Goal: Task Accomplishment & Management: Complete application form

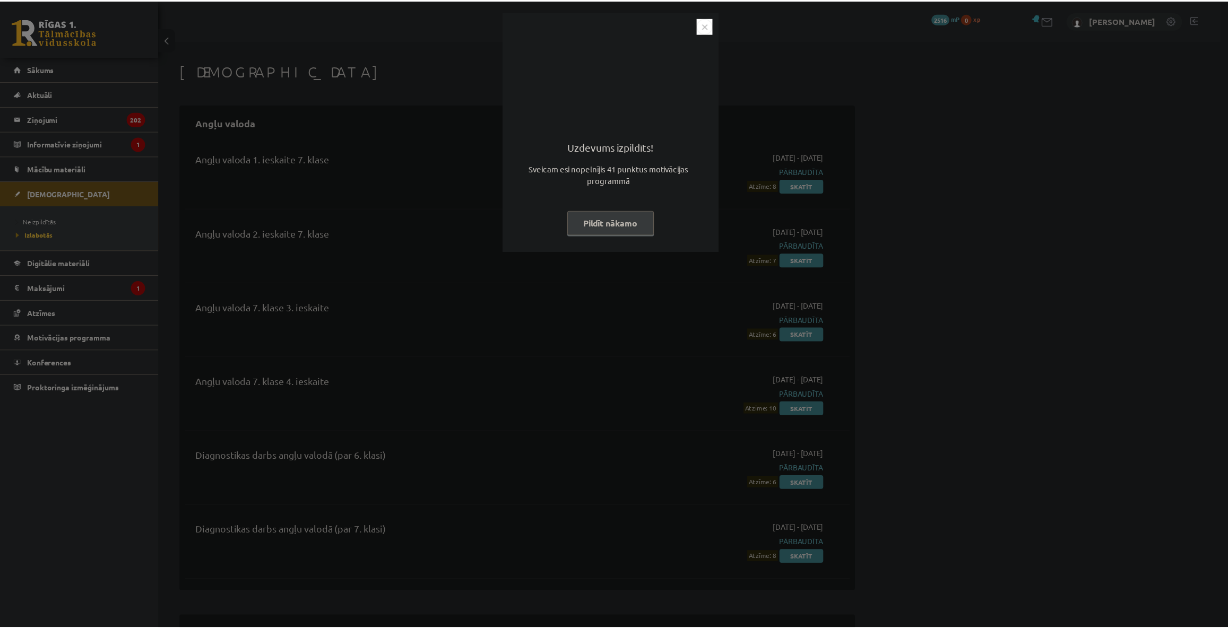
scroll to position [241, 0]
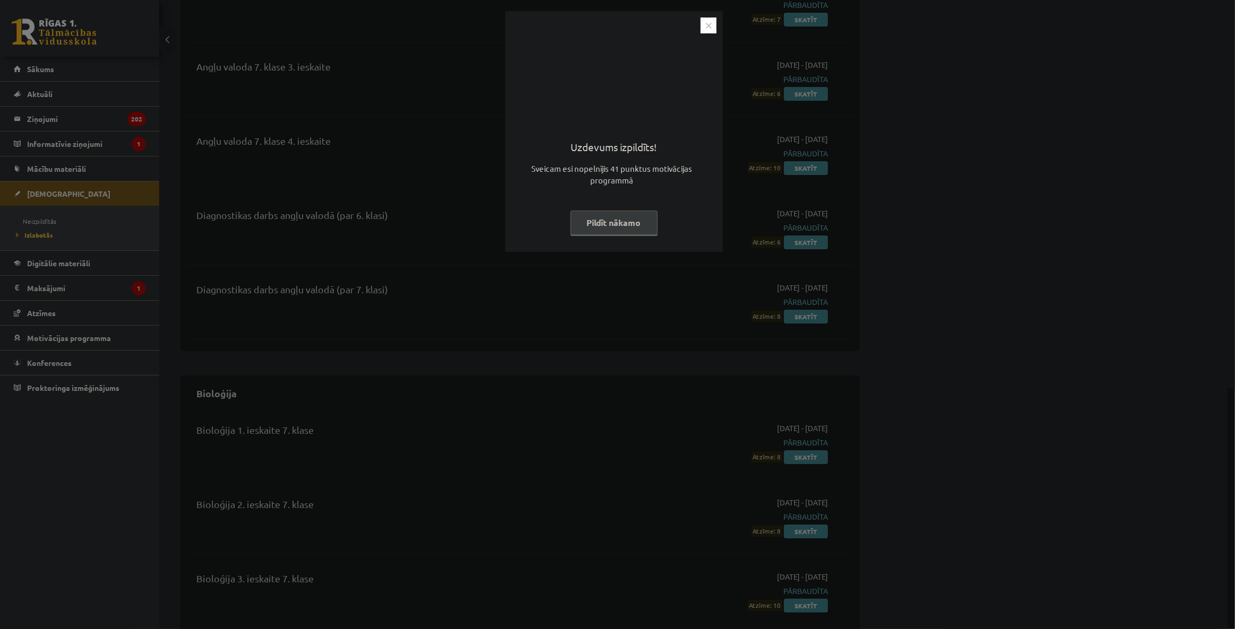
click at [706, 22] on img "Close" at bounding box center [708, 26] width 16 height 16
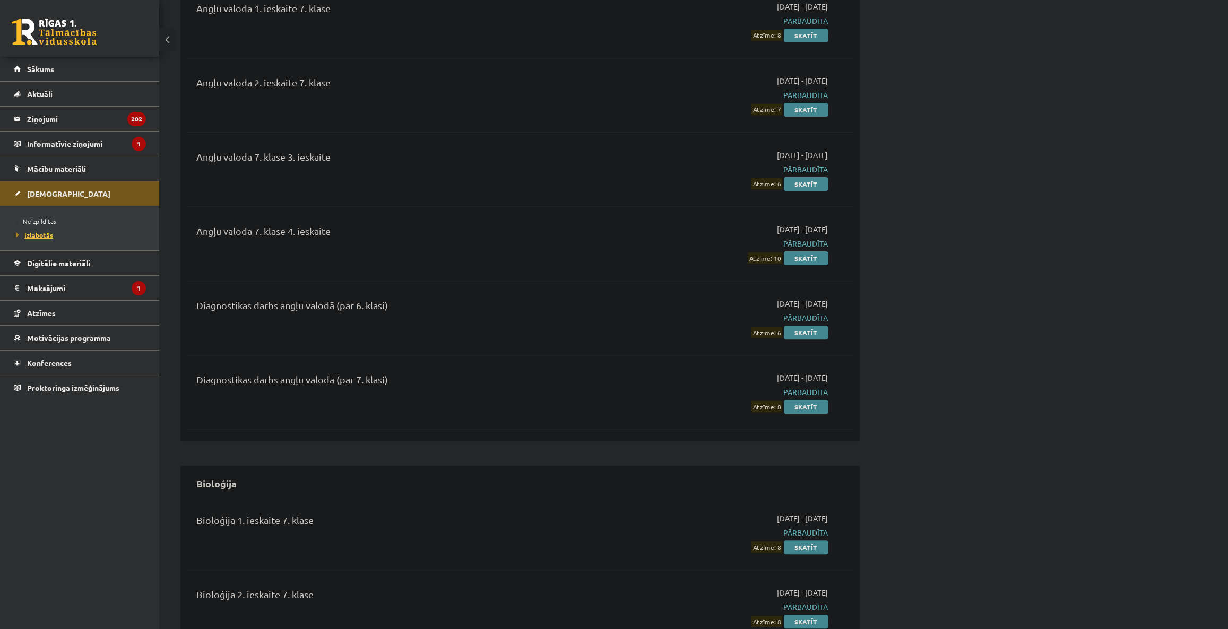
scroll to position [144, 0]
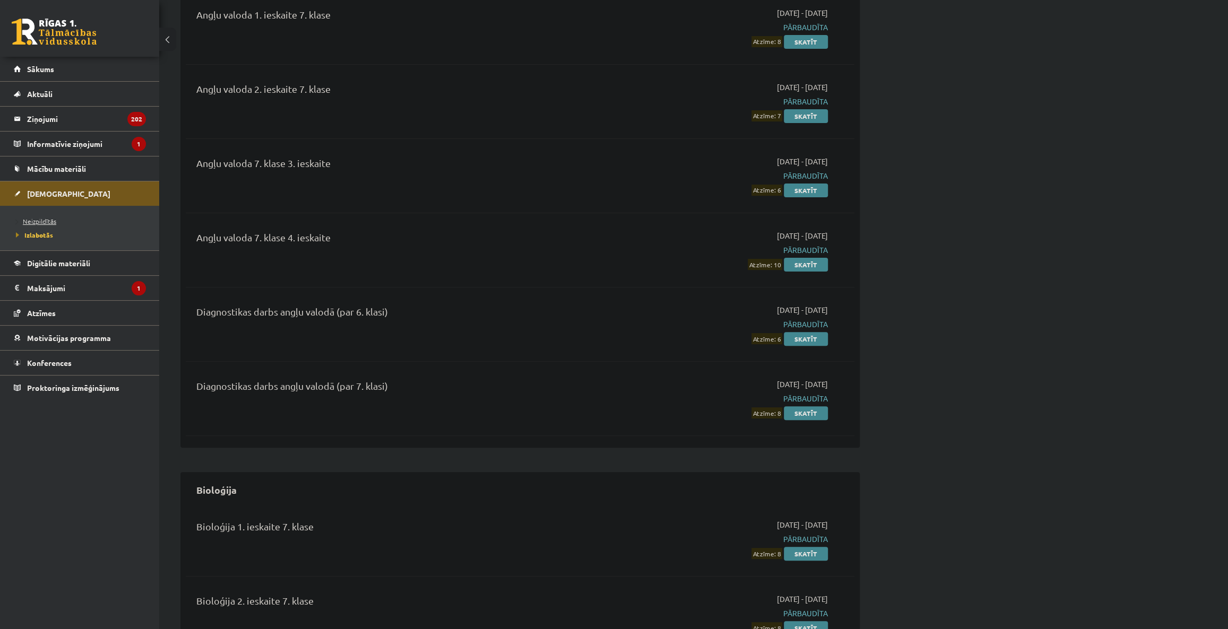
click at [44, 216] on link "Neizpildītās" at bounding box center [82, 221] width 133 height 10
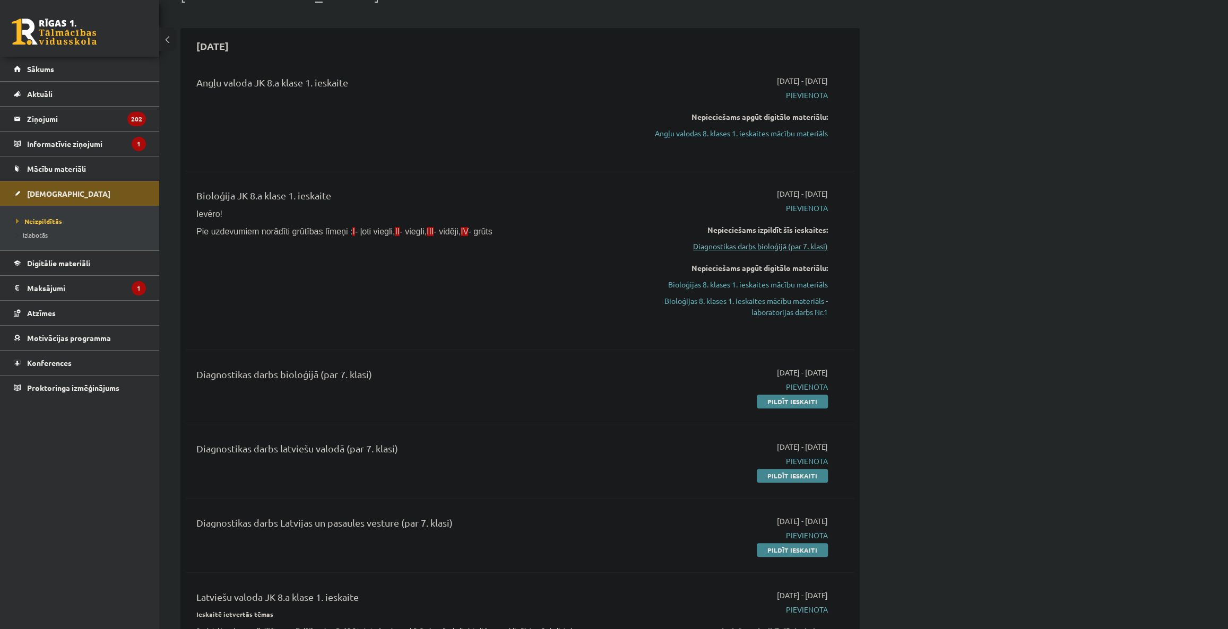
scroll to position [96, 0]
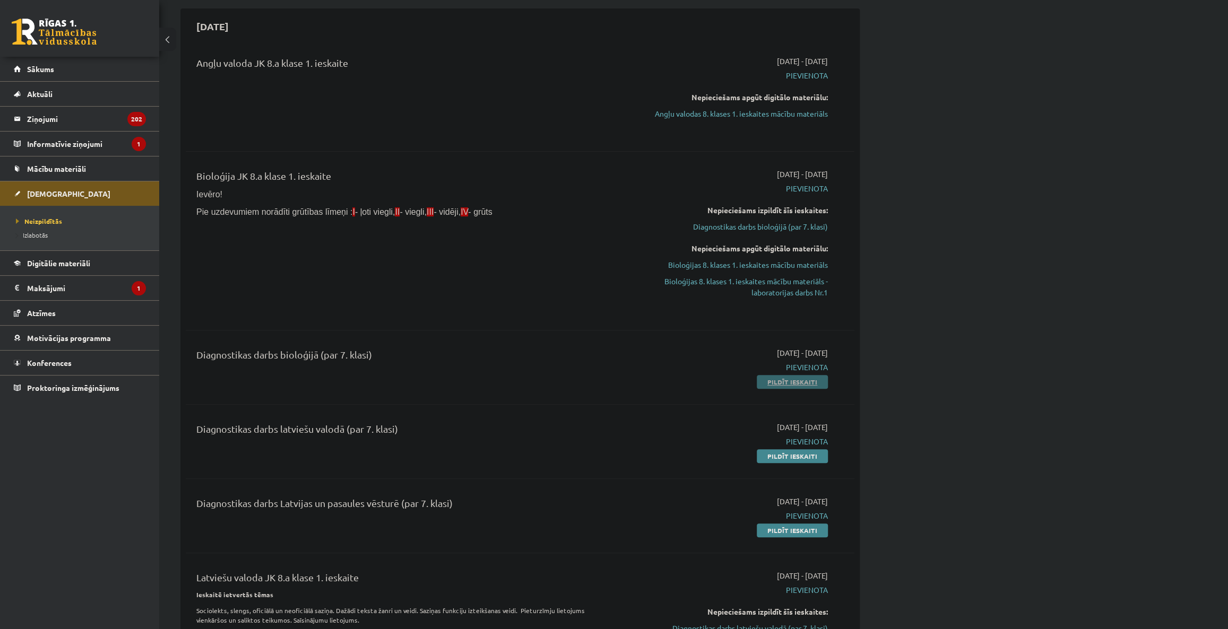
click at [778, 380] on link "Pildīt ieskaiti" at bounding box center [792, 382] width 71 height 14
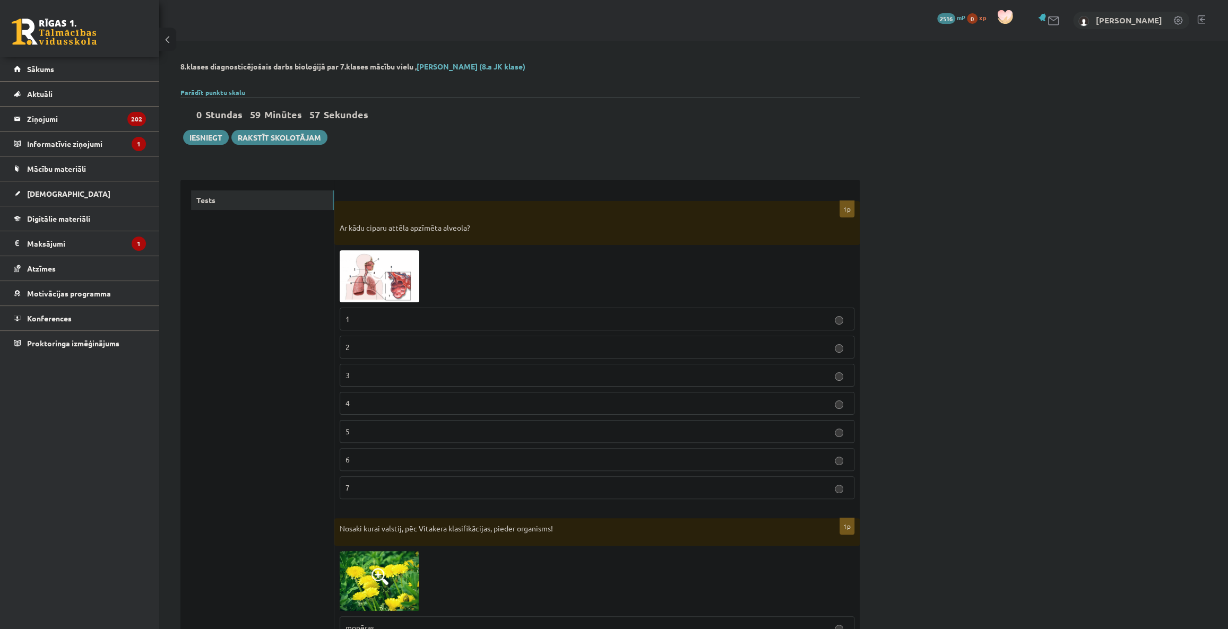
click at [376, 271] on span at bounding box center [379, 275] width 17 height 17
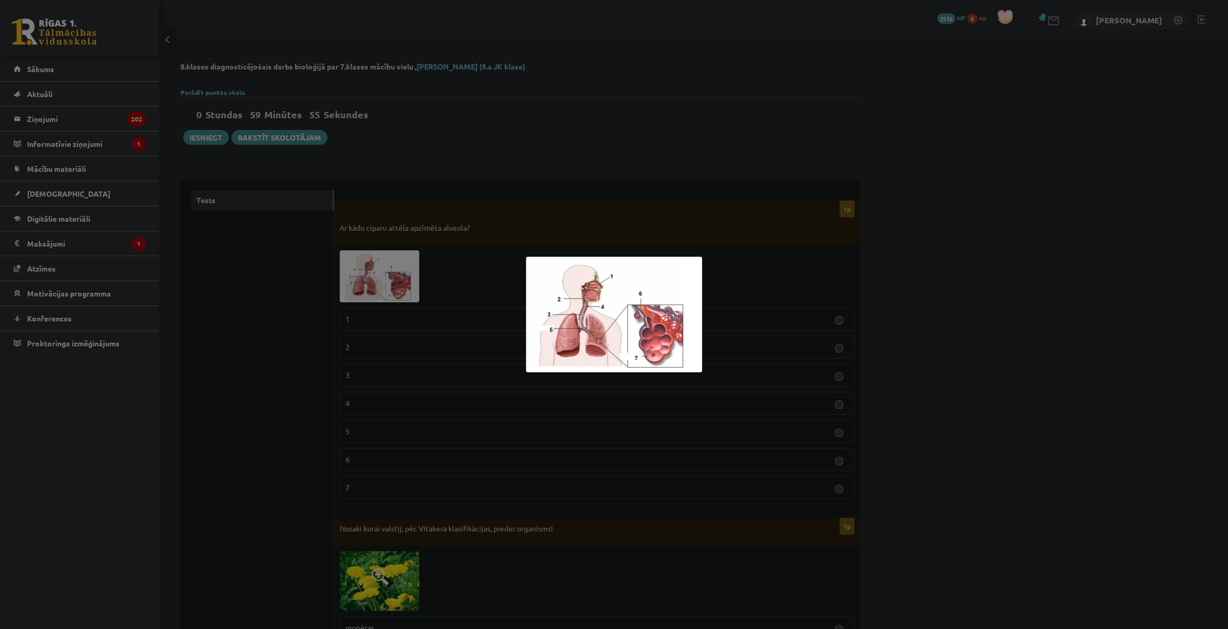
click at [746, 339] on div at bounding box center [614, 314] width 1228 height 629
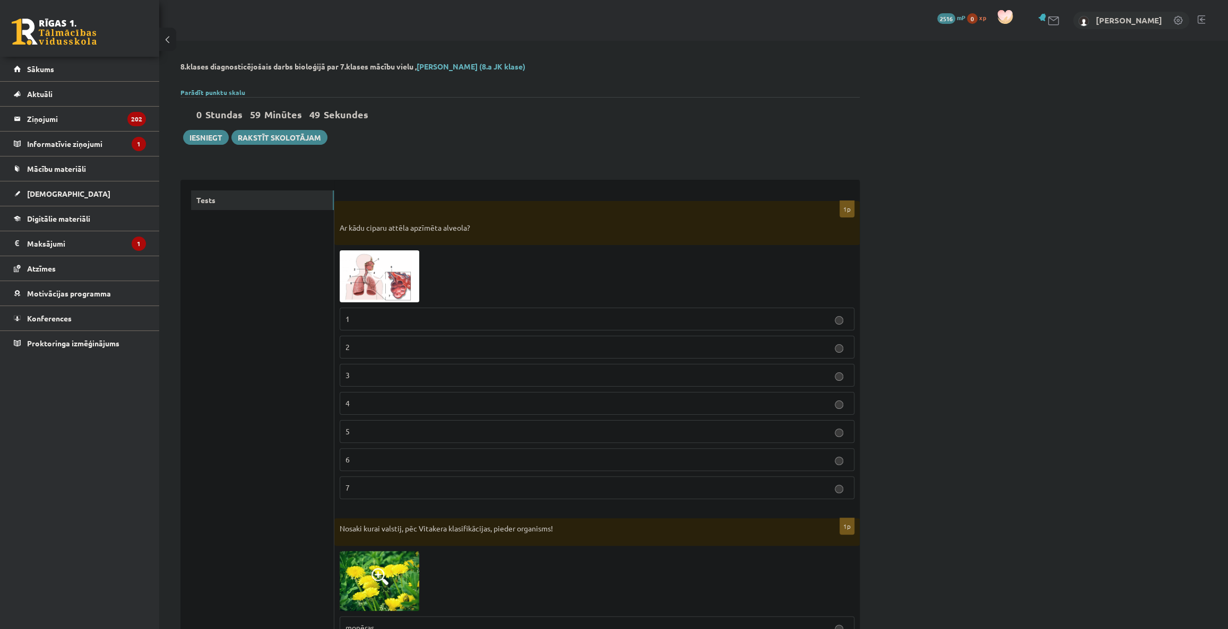
click at [381, 294] on img at bounding box center [380, 276] width 80 height 52
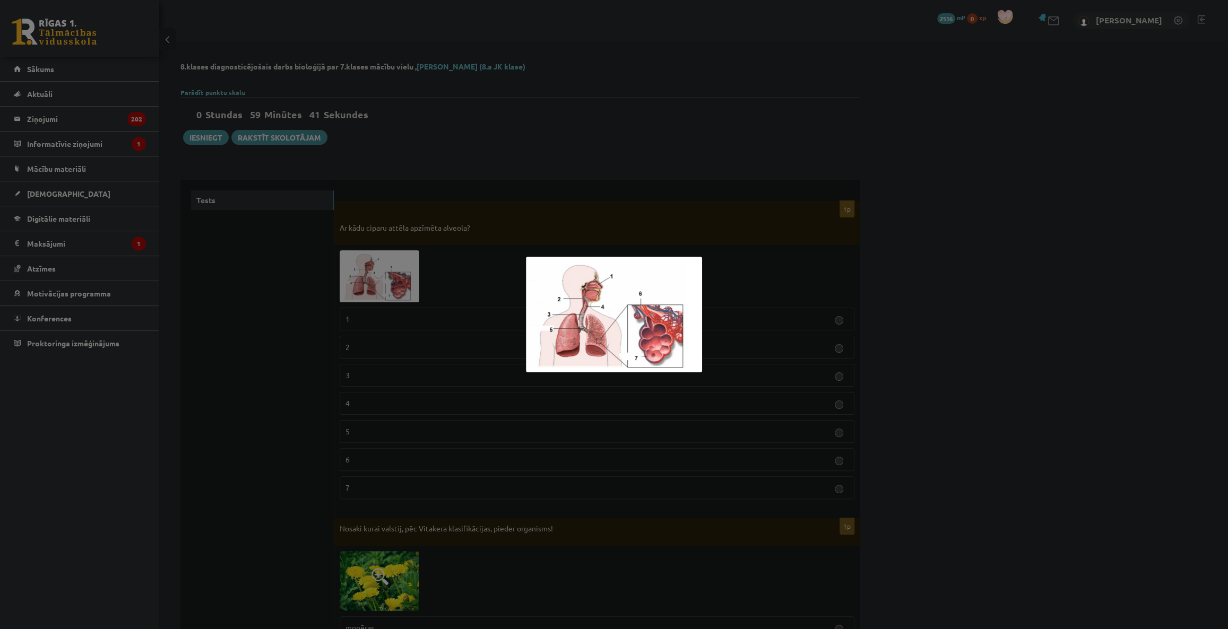
click at [523, 236] on div at bounding box center [614, 314] width 1228 height 629
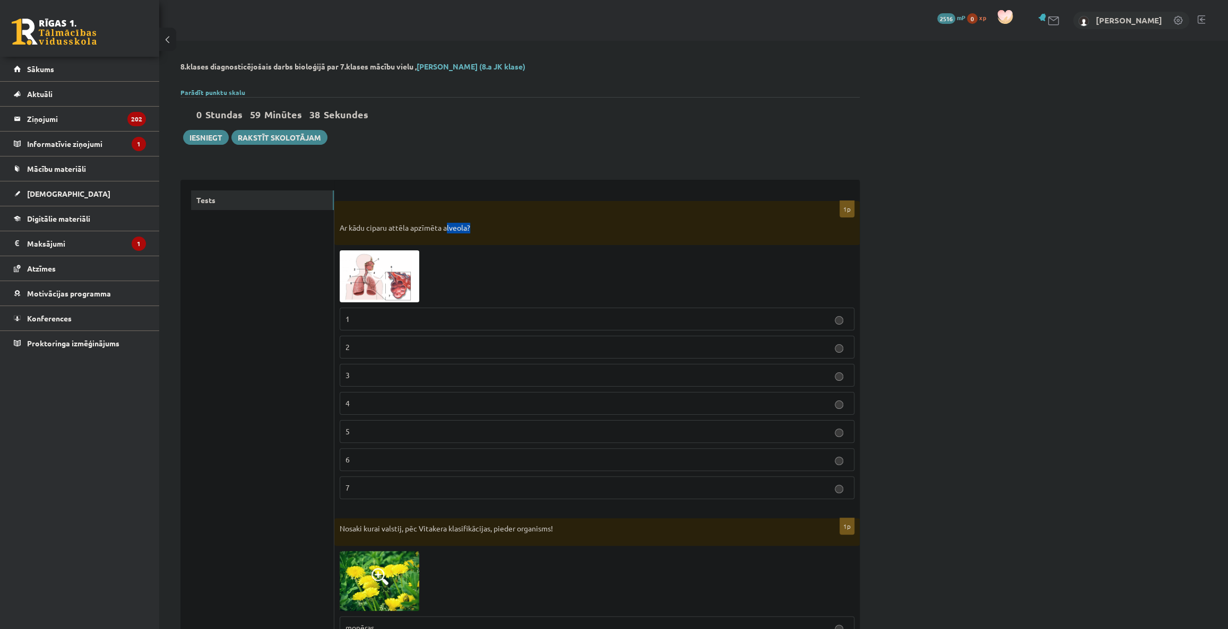
drag, startPoint x: 446, startPoint y: 224, endPoint x: 475, endPoint y: 223, distance: 29.2
click at [475, 223] on p "Ar kādu ciparu attēla apzīmēta alveola?" at bounding box center [571, 228] width 462 height 11
click at [445, 223] on p "Ar kādu ciparu attēla apzīmēta alveola?" at bounding box center [571, 228] width 462 height 11
click at [441, 226] on p "Ar kādu ciparu attēla apzīmēta alveola?" at bounding box center [571, 228] width 462 height 11
drag, startPoint x: 446, startPoint y: 229, endPoint x: 466, endPoint y: 232, distance: 20.4
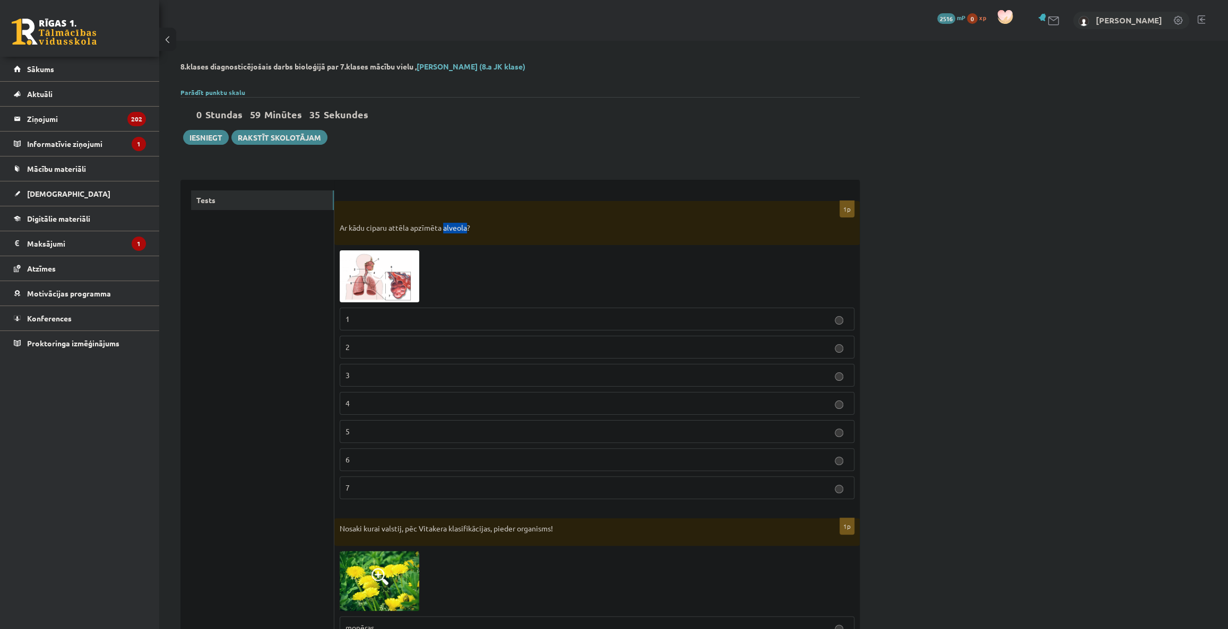
click at [466, 232] on p "Ar kādu ciparu attēla apzīmēta alveola?" at bounding box center [571, 228] width 462 height 11
copy p "alveola"
drag, startPoint x: 358, startPoint y: 484, endPoint x: 356, endPoint y: 465, distance: 18.7
click at [358, 484] on p "7" at bounding box center [596, 487] width 503 height 11
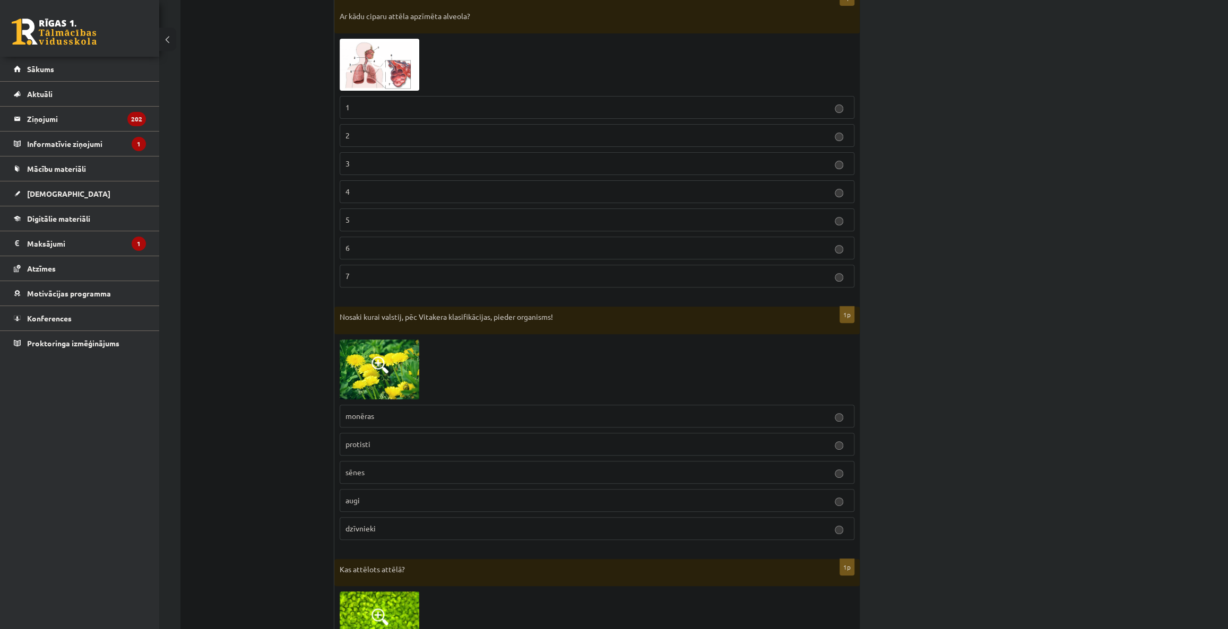
scroll to position [241, 0]
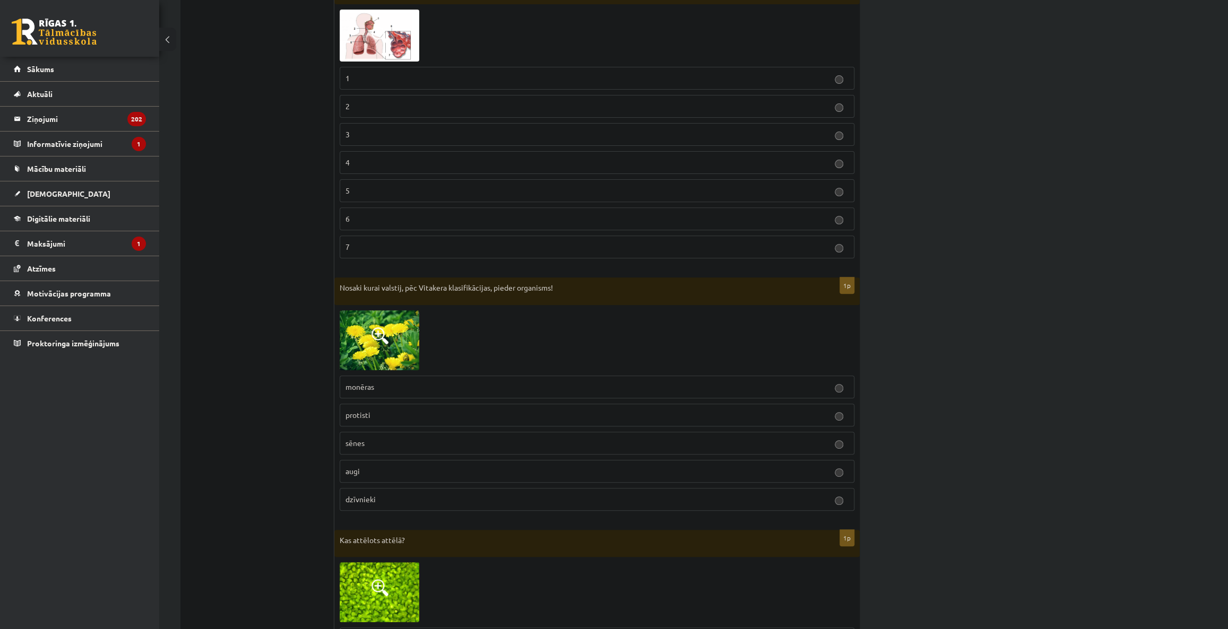
click at [416, 327] on img at bounding box center [380, 340] width 80 height 60
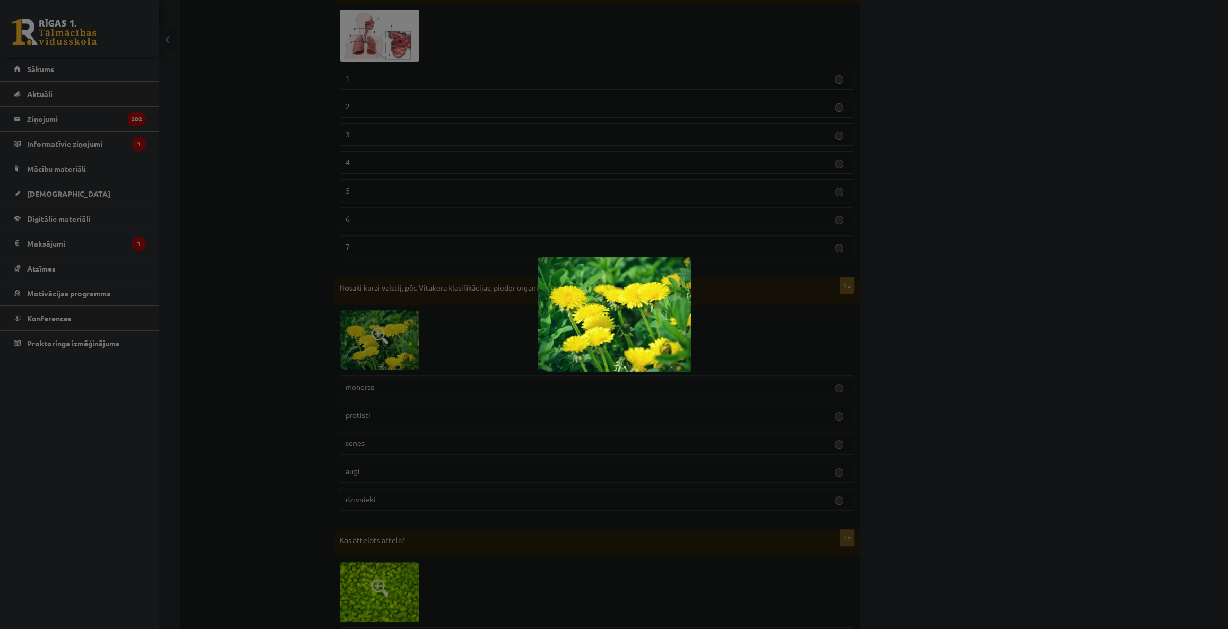
click at [463, 331] on div at bounding box center [614, 314] width 1228 height 629
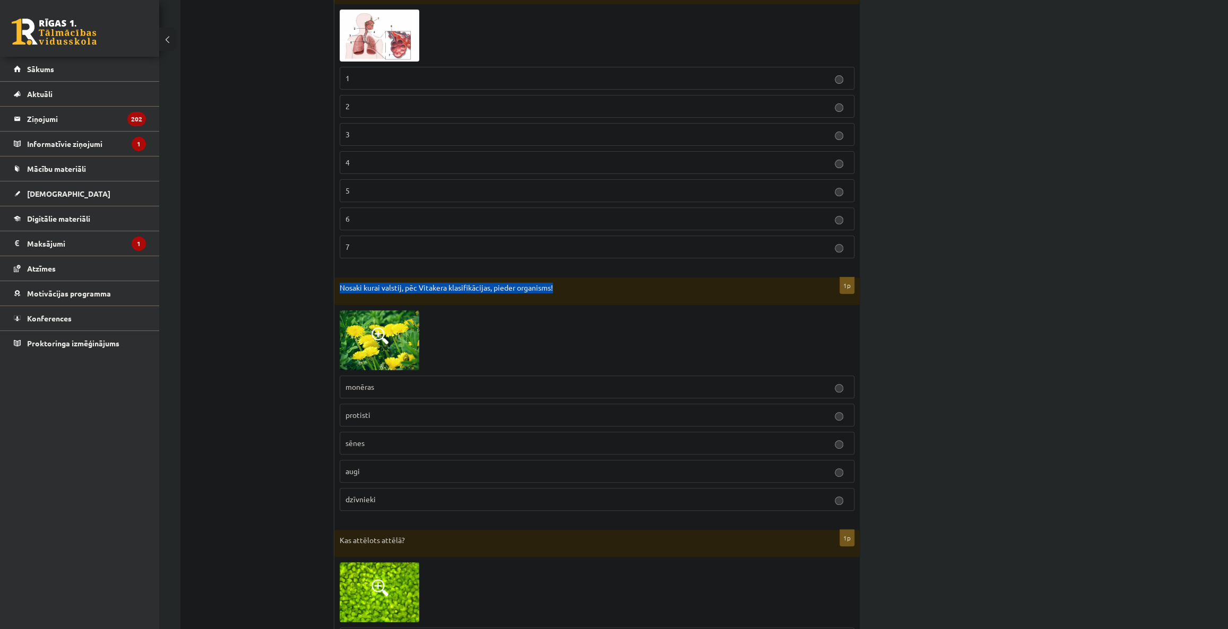
drag, startPoint x: 341, startPoint y: 283, endPoint x: 560, endPoint y: 274, distance: 218.8
click at [553, 268] on div at bounding box center [553, 268] width 0 height 0
click at [395, 358] on img at bounding box center [380, 340] width 80 height 60
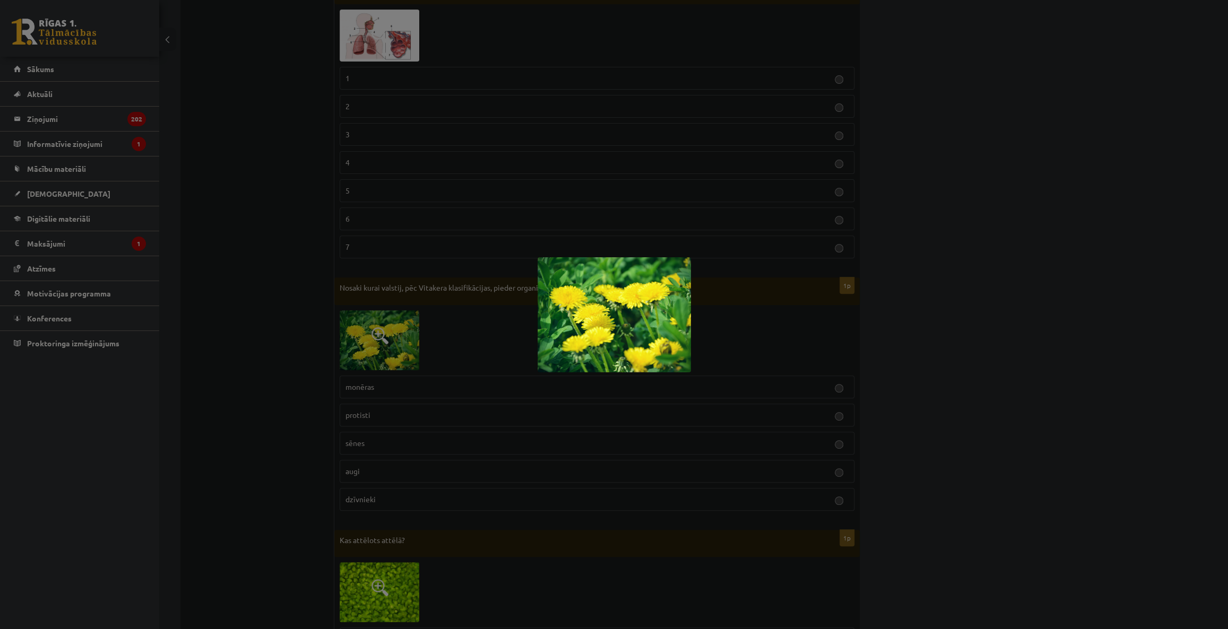
drag, startPoint x: 433, startPoint y: 384, endPoint x: 393, endPoint y: 471, distance: 95.9
click at [426, 393] on div at bounding box center [614, 314] width 1228 height 629
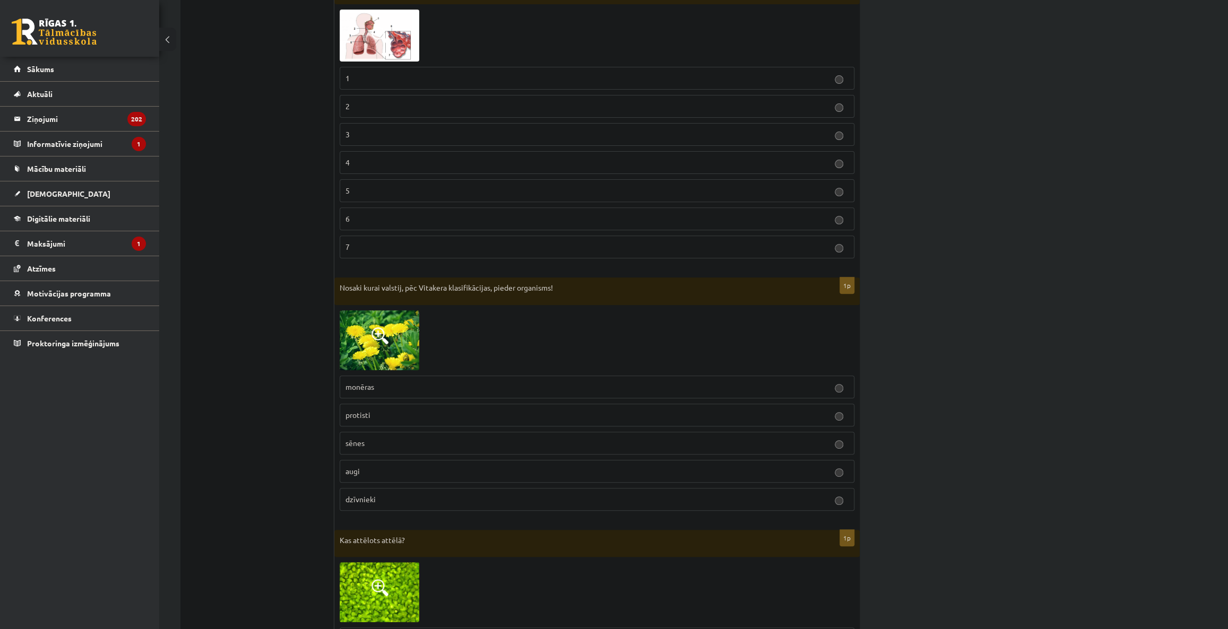
click at [381, 469] on p "augi" at bounding box center [596, 471] width 503 height 11
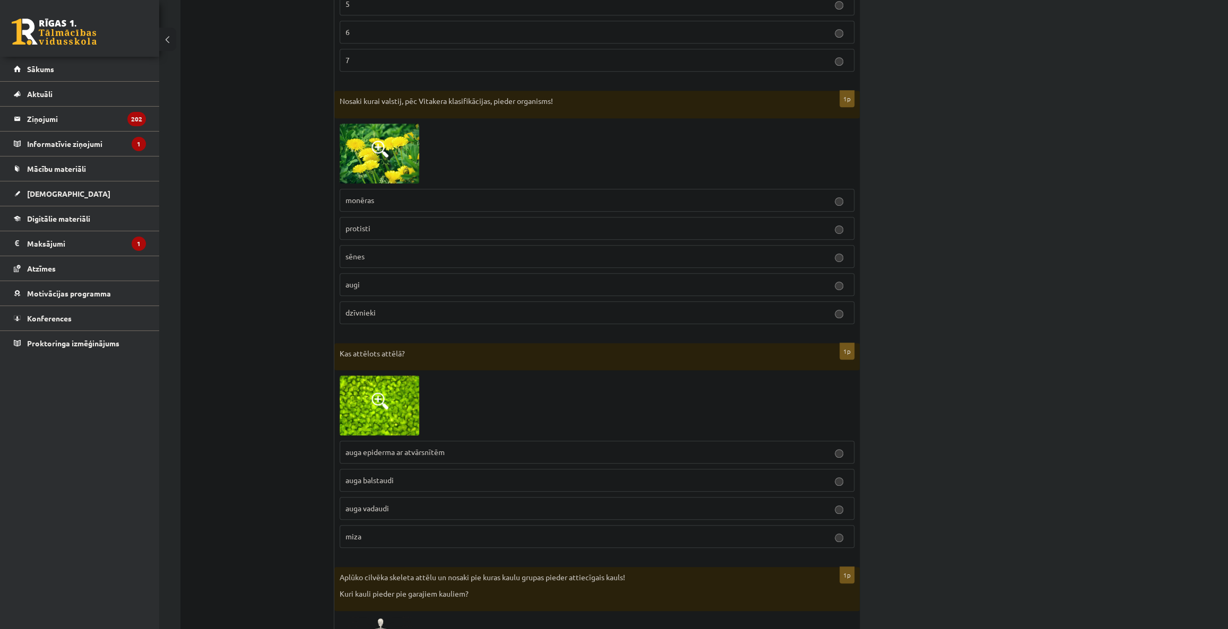
scroll to position [434, 0]
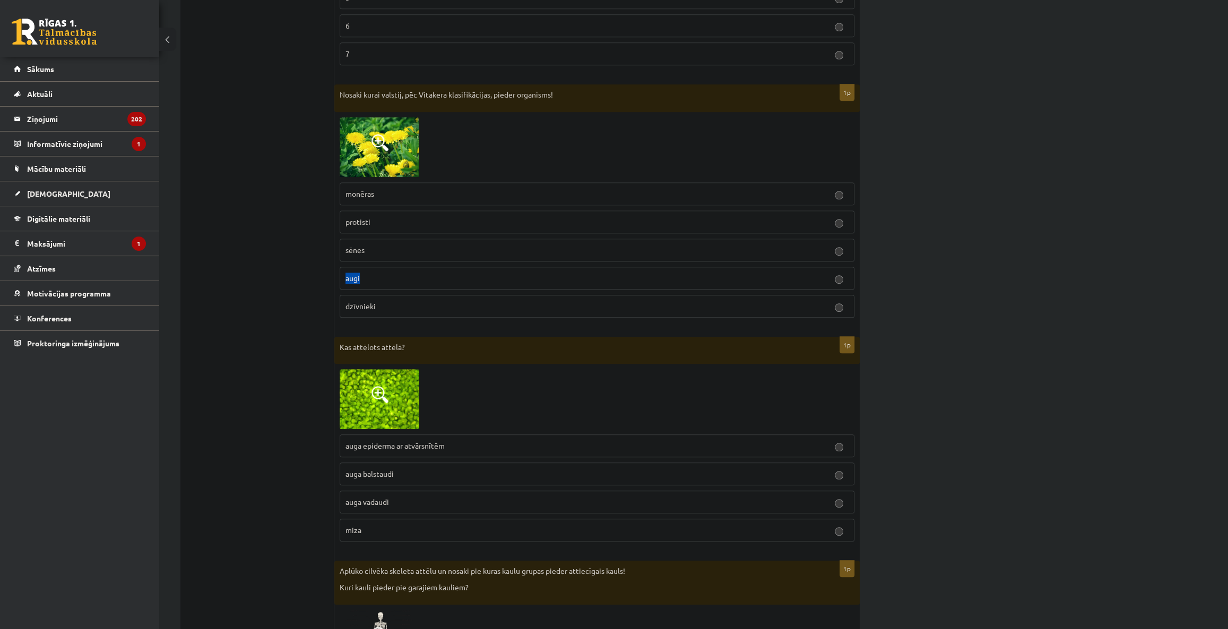
drag, startPoint x: 345, startPoint y: 274, endPoint x: 379, endPoint y: 279, distance: 33.7
click at [379, 279] on p "augi" at bounding box center [596, 278] width 503 height 11
click at [372, 282] on div at bounding box center [372, 282] width 0 height 0
click at [496, 369] on div at bounding box center [597, 399] width 515 height 60
click at [404, 404] on img at bounding box center [380, 399] width 80 height 60
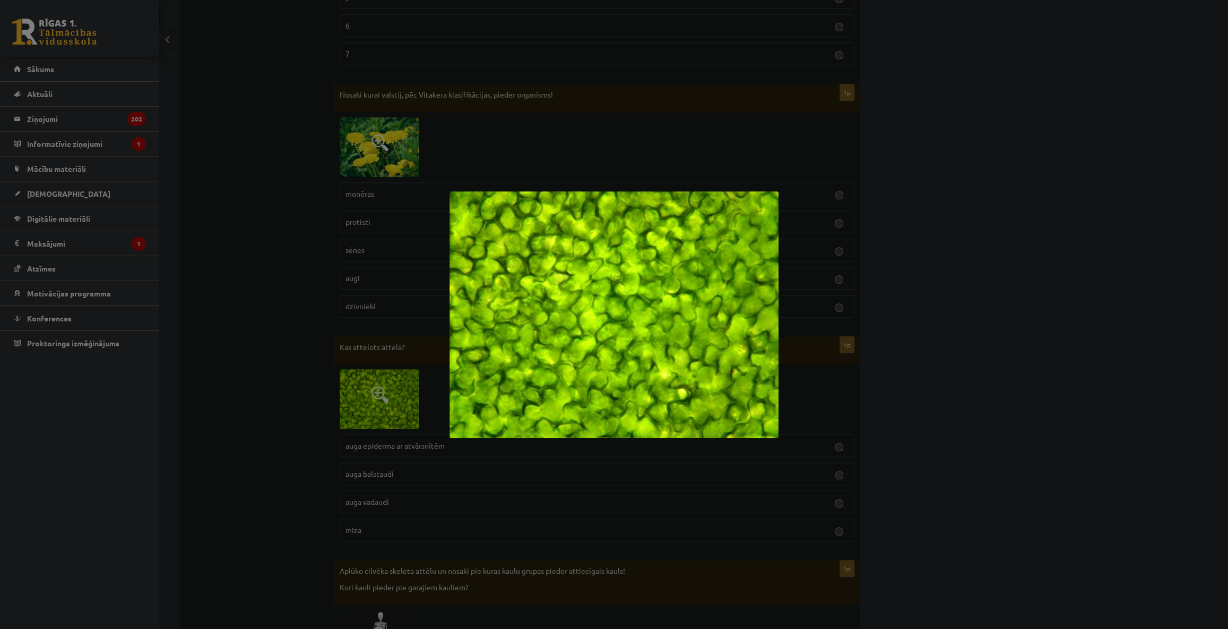
click at [429, 423] on div at bounding box center [614, 314] width 1228 height 629
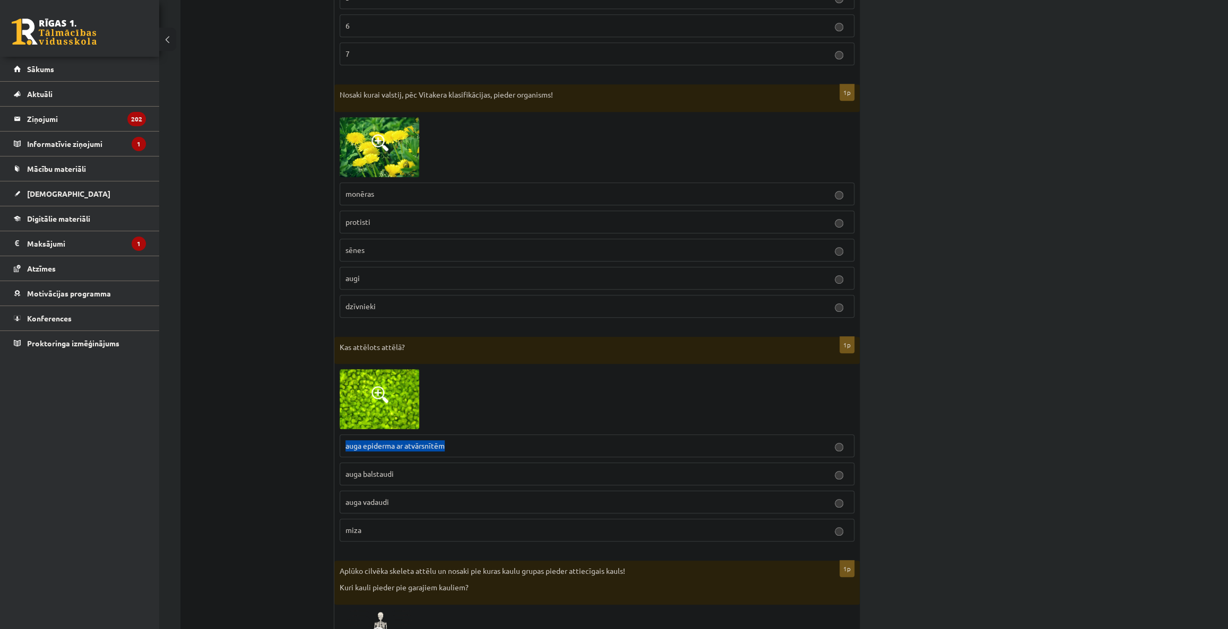
drag, startPoint x: 345, startPoint y: 442, endPoint x: 447, endPoint y: 443, distance: 101.9
click at [447, 443] on label "auga epiderma ar atvārsnītēm" at bounding box center [597, 446] width 515 height 23
drag, startPoint x: 432, startPoint y: 444, endPoint x: 602, endPoint y: 401, distance: 174.6
click at [599, 402] on div at bounding box center [597, 399] width 515 height 60
